Goal: Transaction & Acquisition: Purchase product/service

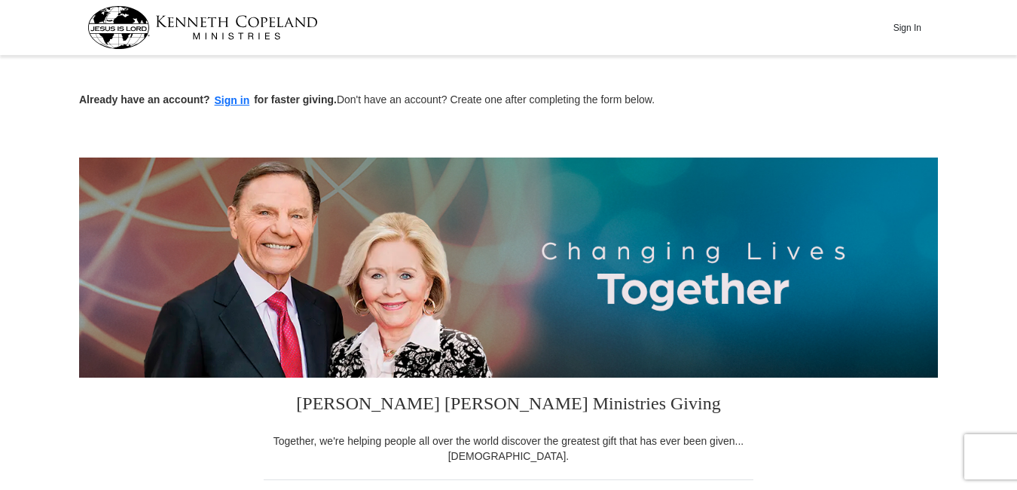
click at [0, 0] on input "Other" at bounding box center [0, 0] width 0 height 0
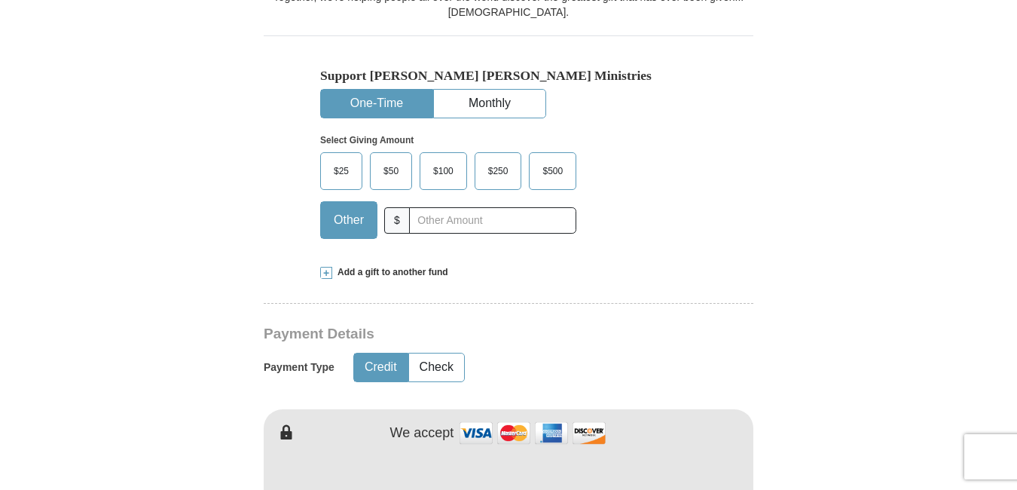
click at [325, 272] on span at bounding box center [326, 273] width 12 height 12
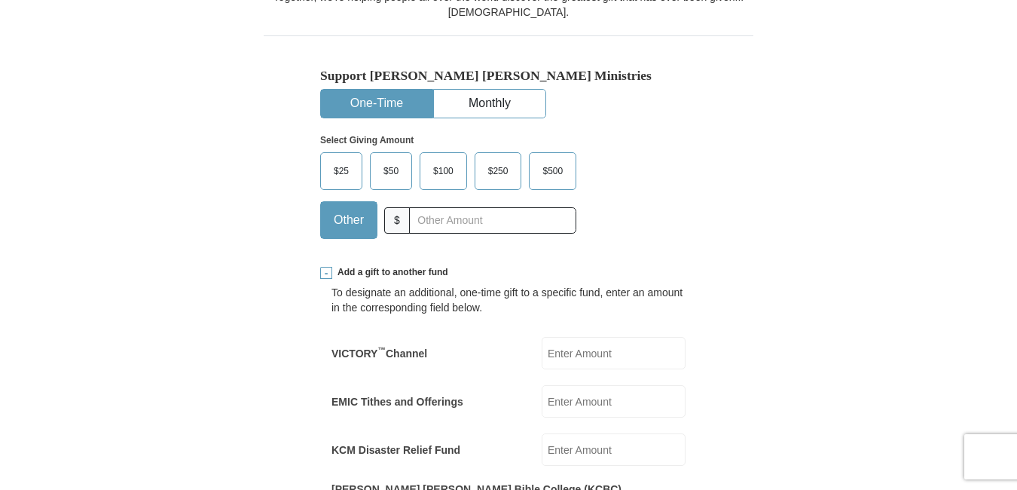
scroll to position [0, 0]
click at [476, 213] on input "text" at bounding box center [492, 220] width 167 height 26
paste input "5.00"
type input "5.00"
click at [567, 417] on input "EMIC Tithes and Offerings" at bounding box center [614, 401] width 144 height 32
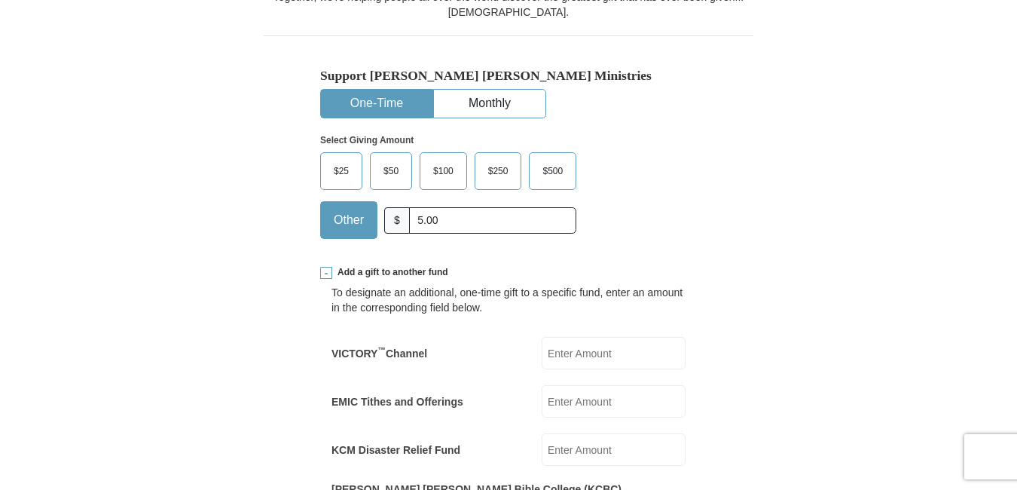
paste input "5.00"
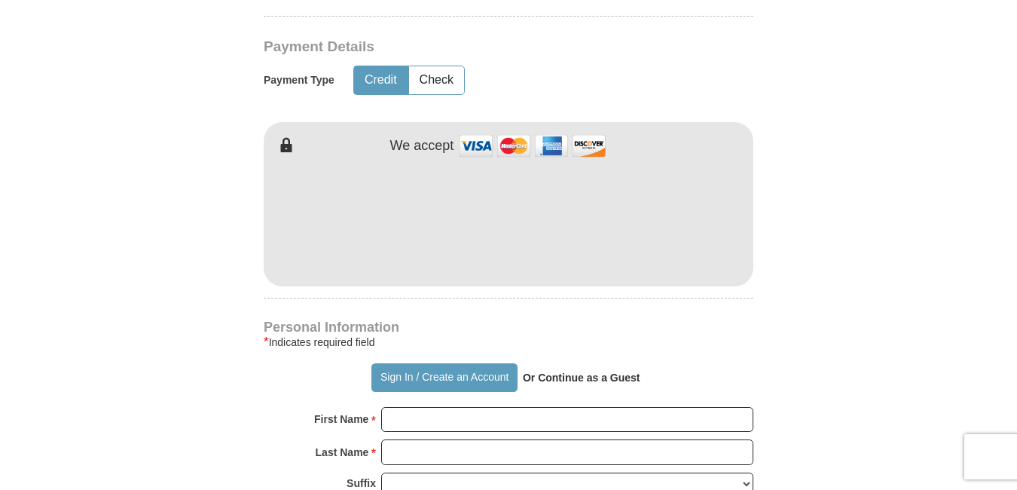
scroll to position [1151, 0]
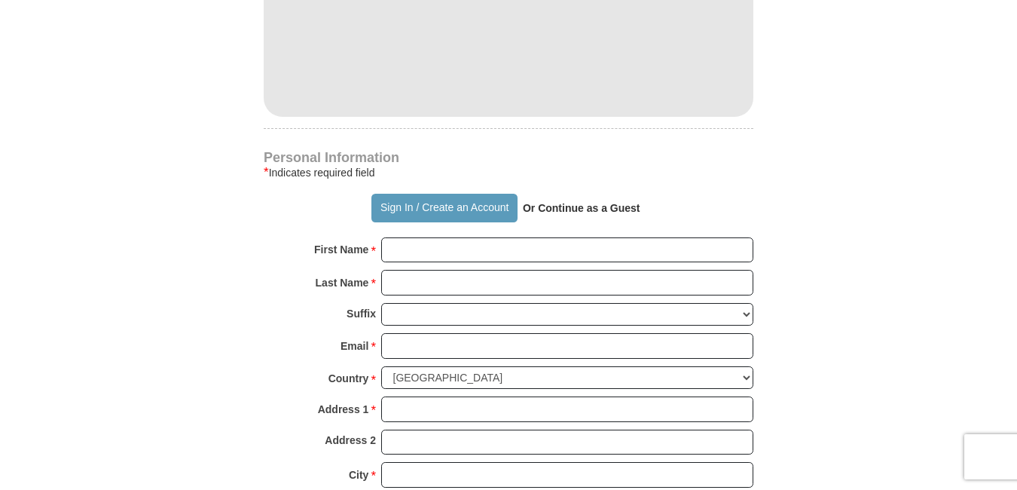
type input "5.00"
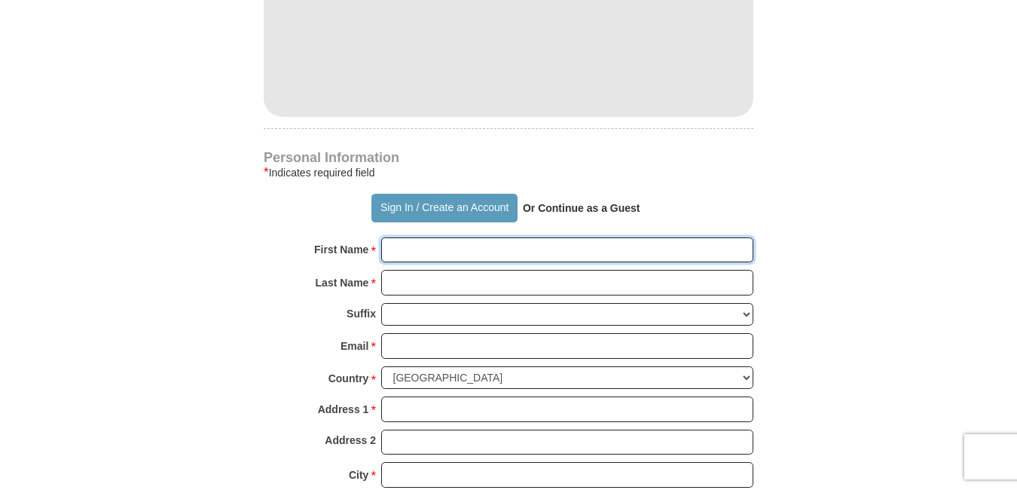
click at [400, 237] on input "First Name *" at bounding box center [567, 250] width 372 height 26
paste input "[PERSON_NAME]"
type input "[PERSON_NAME]"
click at [454, 270] on input "Last Name *" at bounding box center [567, 283] width 372 height 26
paste input "[PERSON_NAME]"
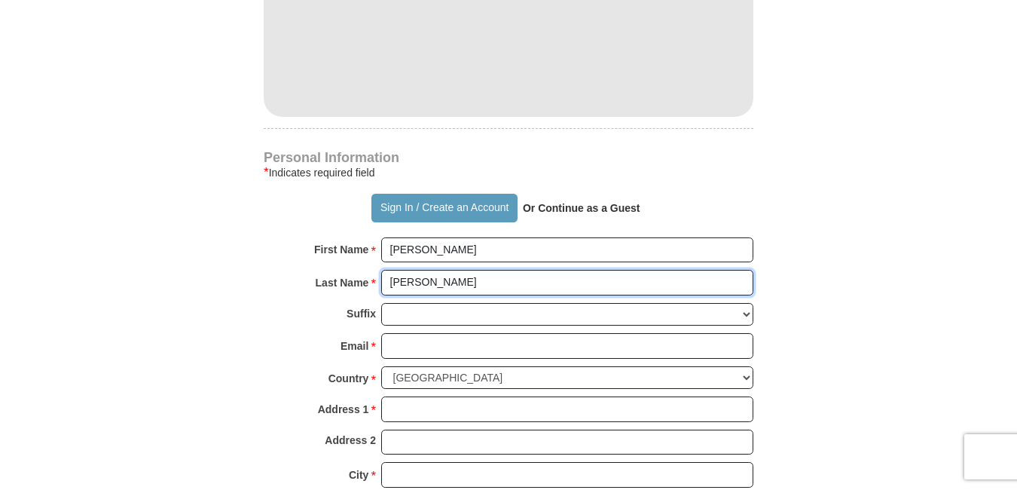
type input "[PERSON_NAME]"
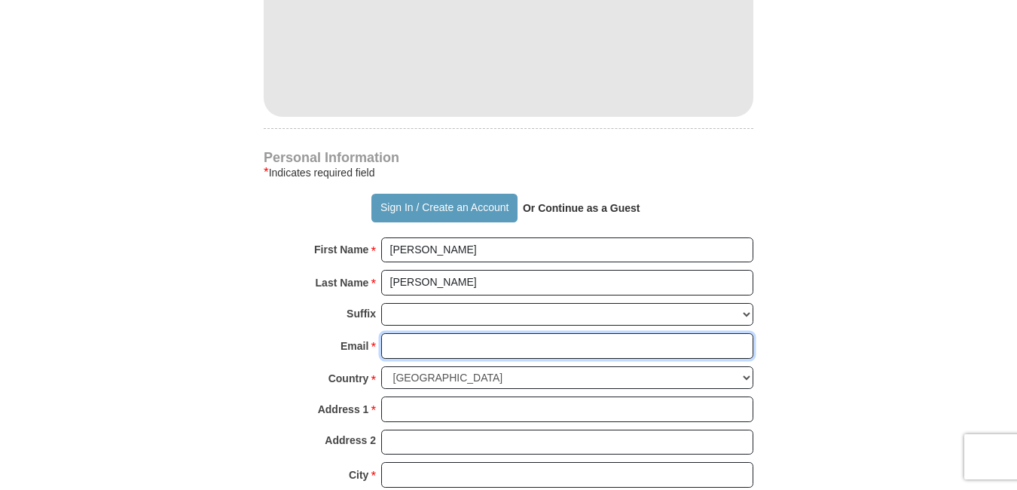
click at [438, 336] on input "Email *" at bounding box center [567, 346] width 372 height 26
paste input "[EMAIL_ADDRESS][DOMAIN_NAME]"
type input "[EMAIL_ADDRESS][DOMAIN_NAME]"
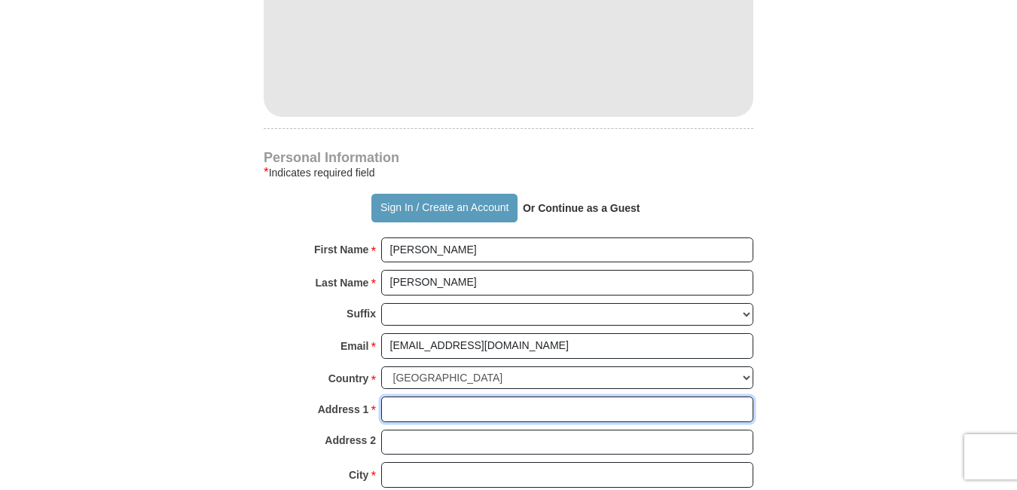
click at [448, 396] on input "Address 1 *" at bounding box center [567, 409] width 372 height 26
paste input "[STREET_ADDRESS]"
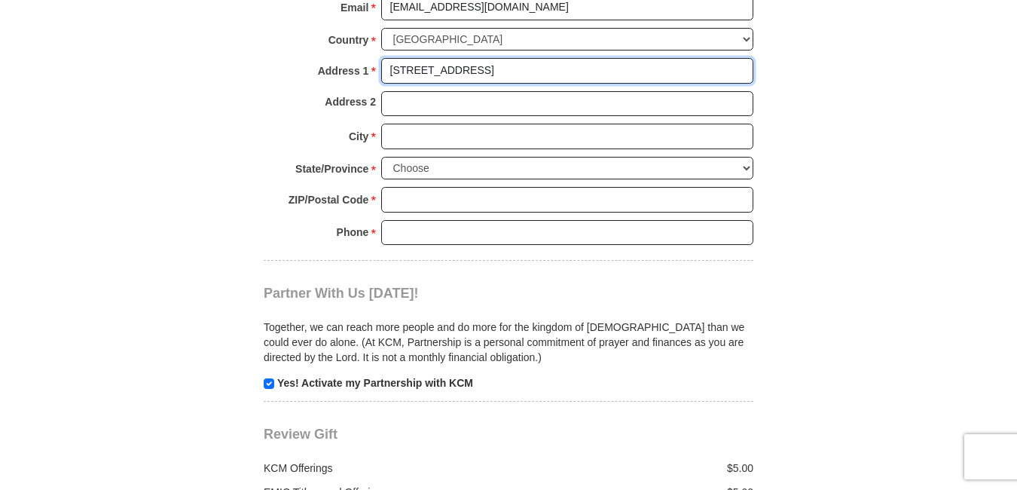
scroll to position [1522, 0]
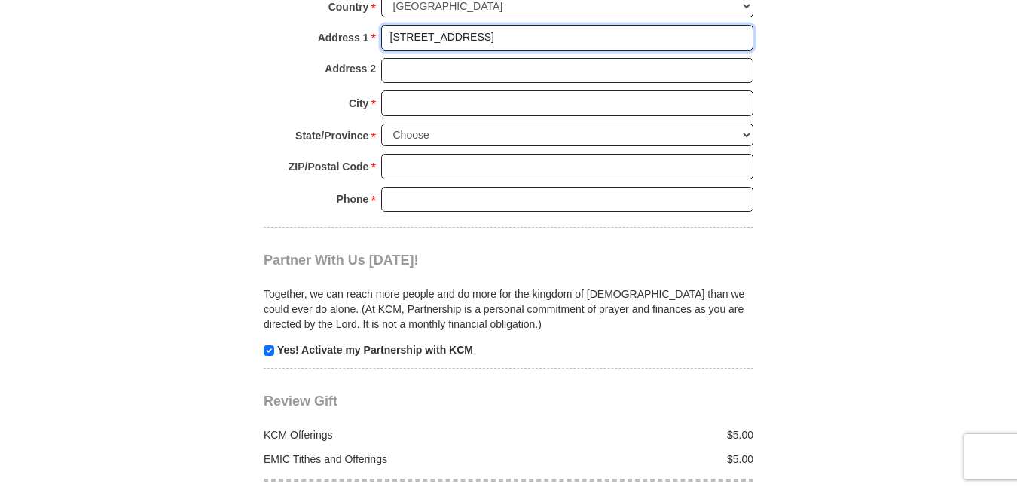
type input "[STREET_ADDRESS]"
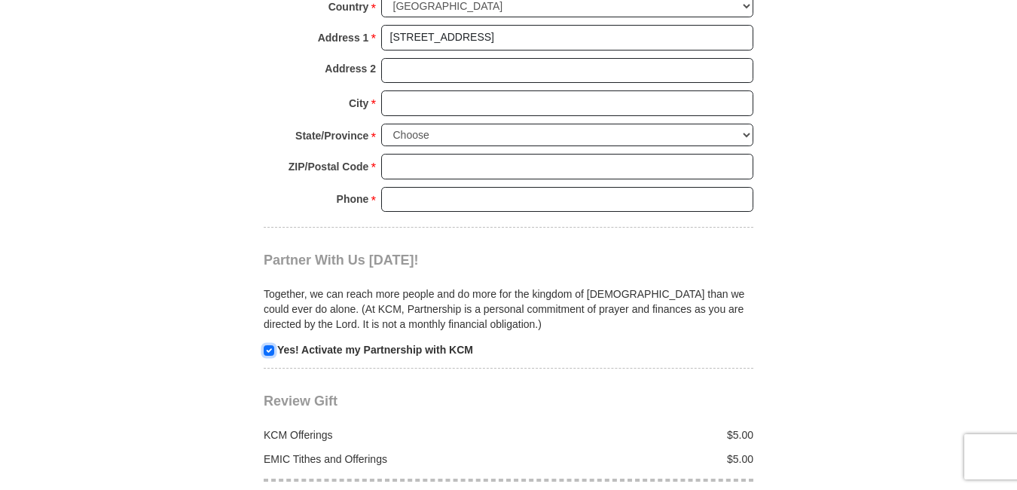
click at [266, 345] on input "checkbox" at bounding box center [269, 350] width 11 height 11
checkbox input "false"
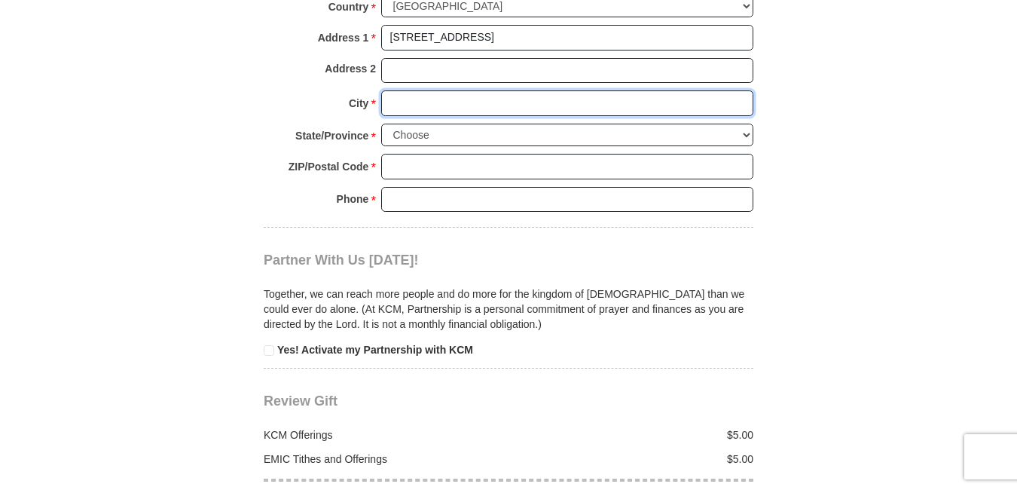
click at [454, 90] on input "City *" at bounding box center [567, 103] width 372 height 26
paste input "[GEOGRAPHIC_DATA]"
type input "[GEOGRAPHIC_DATA]"
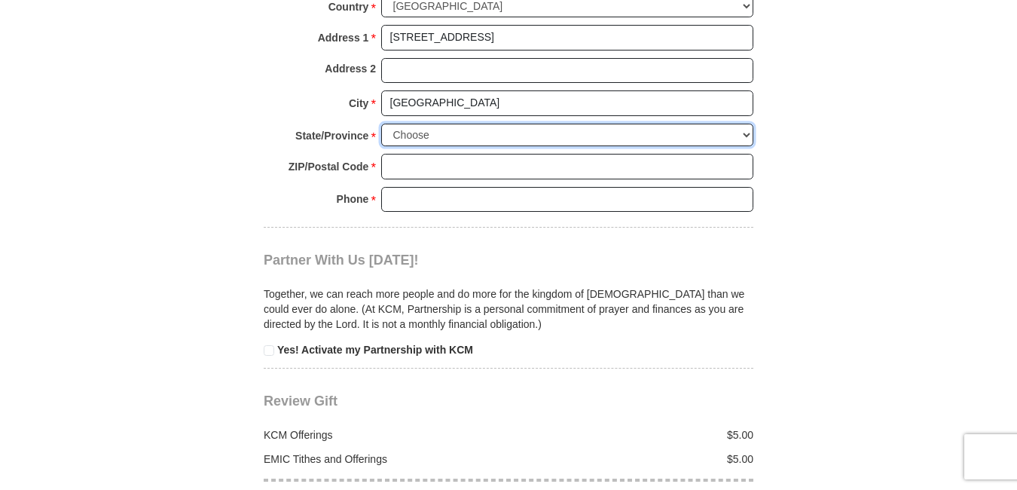
click at [745, 124] on select "Choose [US_STATE] [US_STATE] [US_STATE] [US_STATE] [US_STATE] Armed Forces Amer…" at bounding box center [567, 135] width 372 height 23
select select "VA"
click at [381, 124] on select "Choose [US_STATE] [US_STATE] [US_STATE] [US_STATE] [US_STATE] Armed Forces Amer…" at bounding box center [567, 135] width 372 height 23
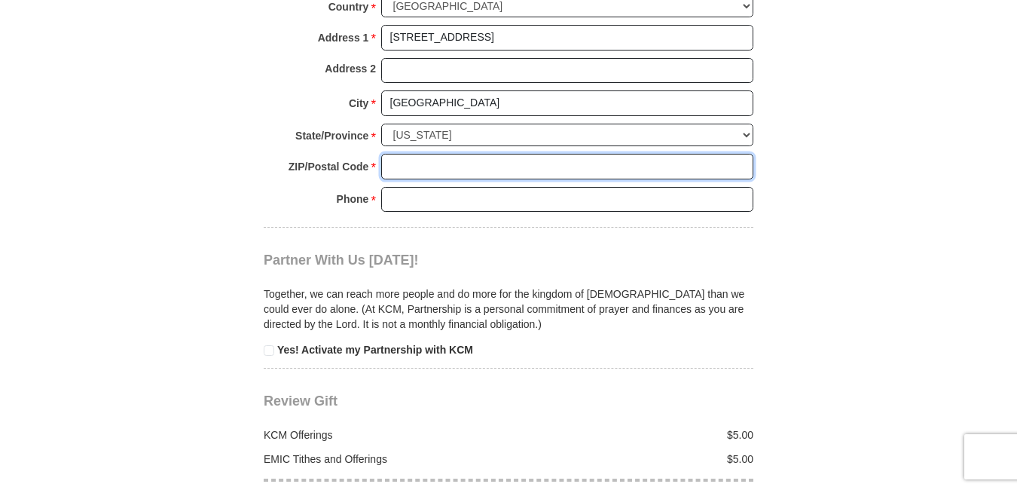
click at [474, 154] on input "ZIP/Postal Code *" at bounding box center [567, 167] width 372 height 26
paste input "22202"
type input "22202"
click at [483, 191] on input "Phone * *" at bounding box center [567, 200] width 372 height 26
paste input "0000000000"
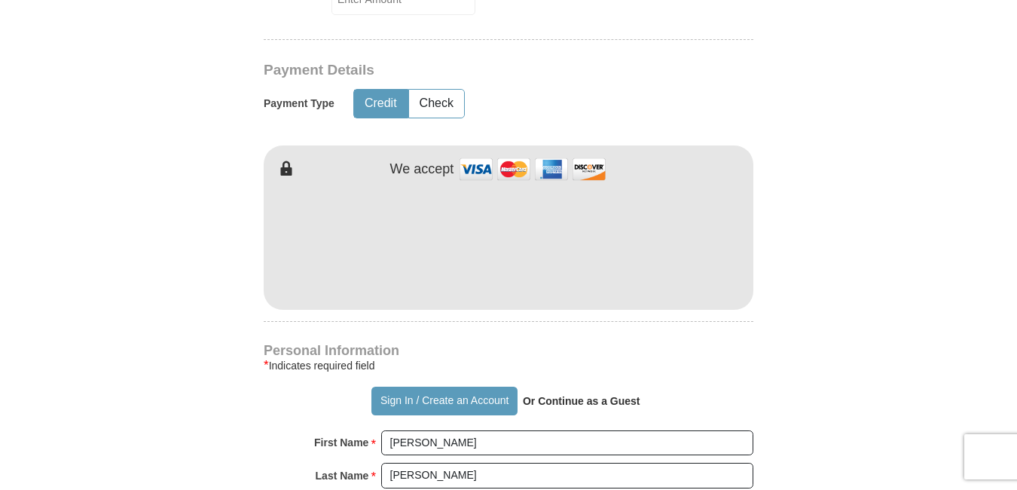
scroll to position [952, 0]
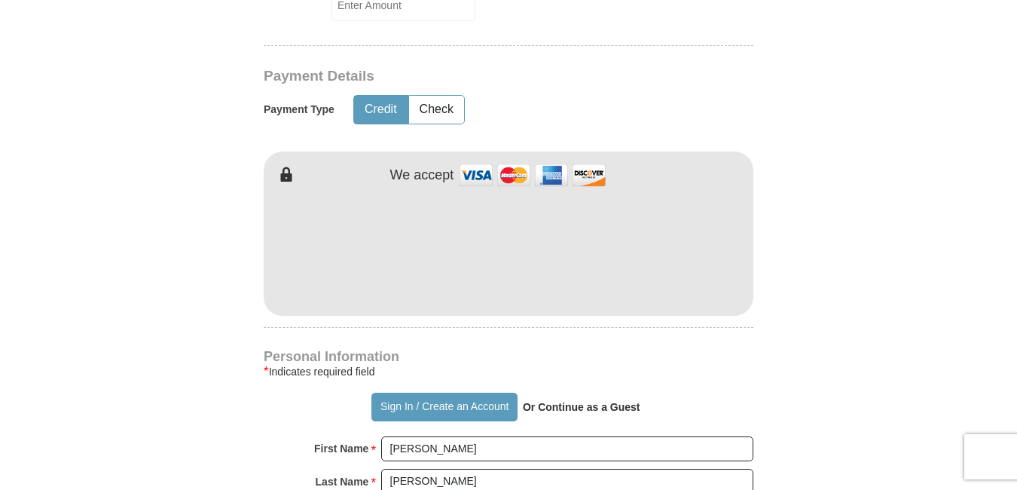
type input "0000000000"
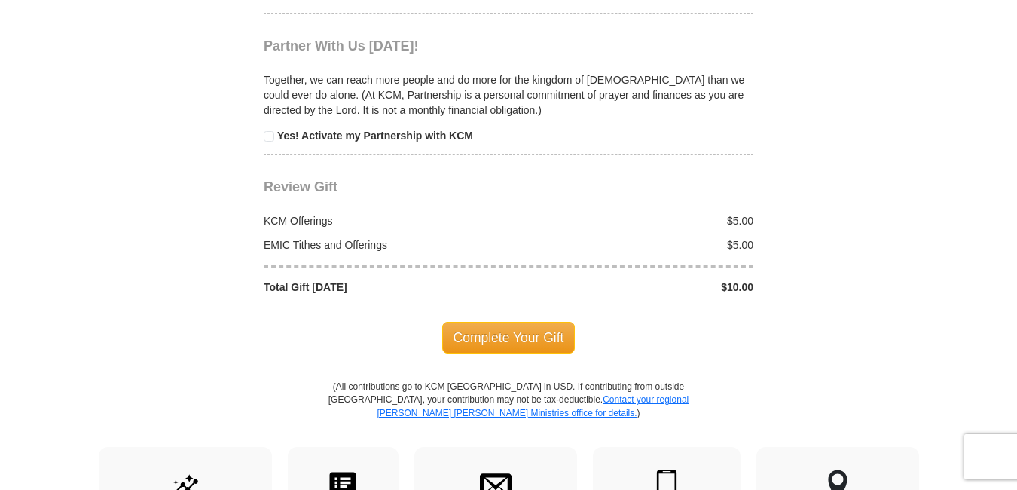
scroll to position [1740, 0]
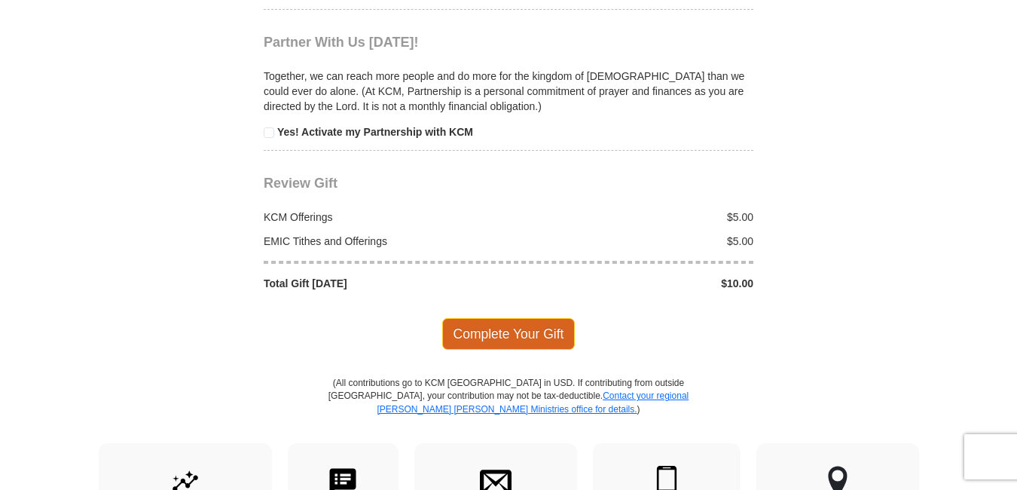
click at [540, 329] on span "Complete Your Gift" at bounding box center [508, 334] width 133 height 32
